Goal: Task Accomplishment & Management: Manage account settings

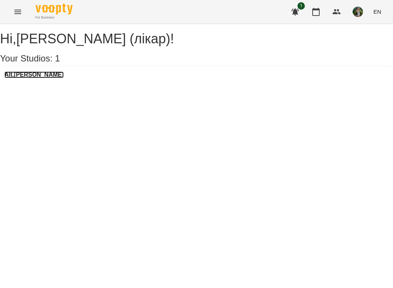
click at [38, 78] on h3 "Alt.[PERSON_NAME]" at bounding box center [33, 74] width 59 height 7
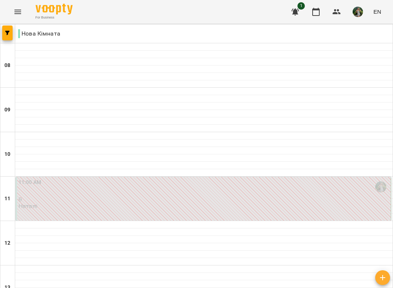
scroll to position [330, 0]
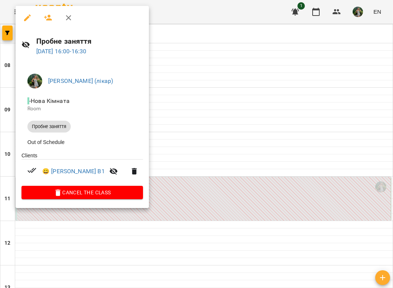
click at [138, 123] on div at bounding box center [196, 144] width 393 height 288
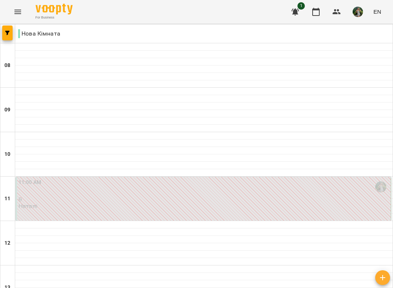
scroll to position [368, 0]
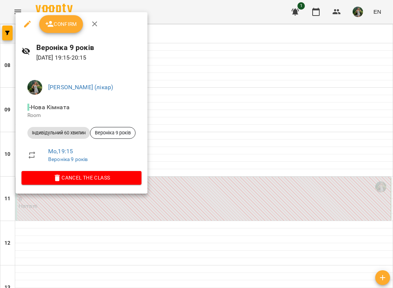
click at [113, 178] on span "Cancel the class" at bounding box center [81, 177] width 108 height 9
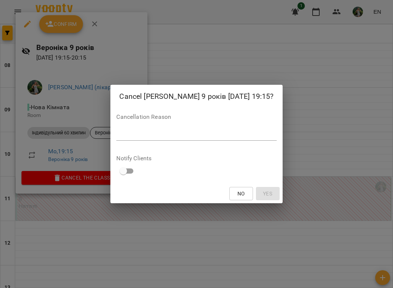
click at [174, 137] on textarea at bounding box center [196, 134] width 160 height 7
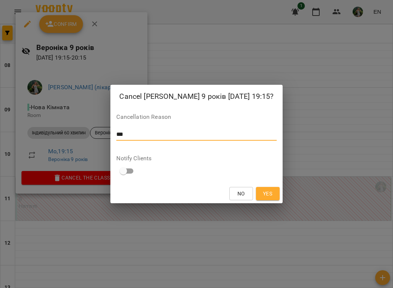
type textarea "***"
click at [270, 191] on span "Yes" at bounding box center [268, 193] width 12 height 9
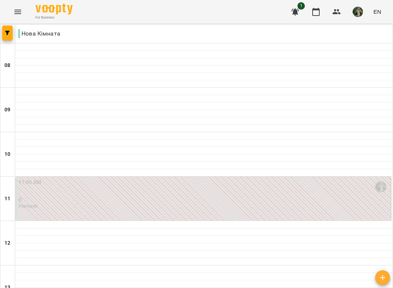
scroll to position [147, 0]
click at [125, 221] on div at bounding box center [203, 224] width 377 height 7
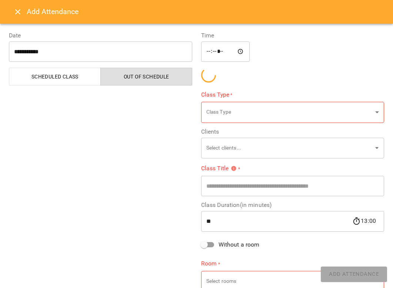
type input "**********"
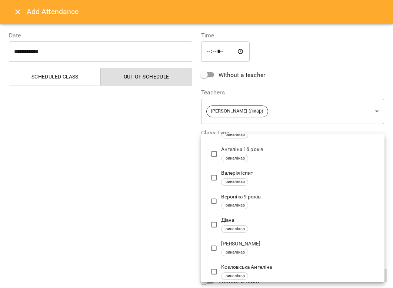
scroll to position [0, 0]
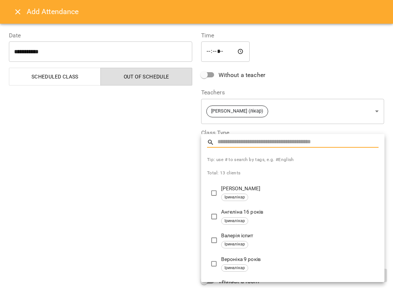
click at [118, 215] on div at bounding box center [196, 144] width 393 height 288
